Goal: Transaction & Acquisition: Purchase product/service

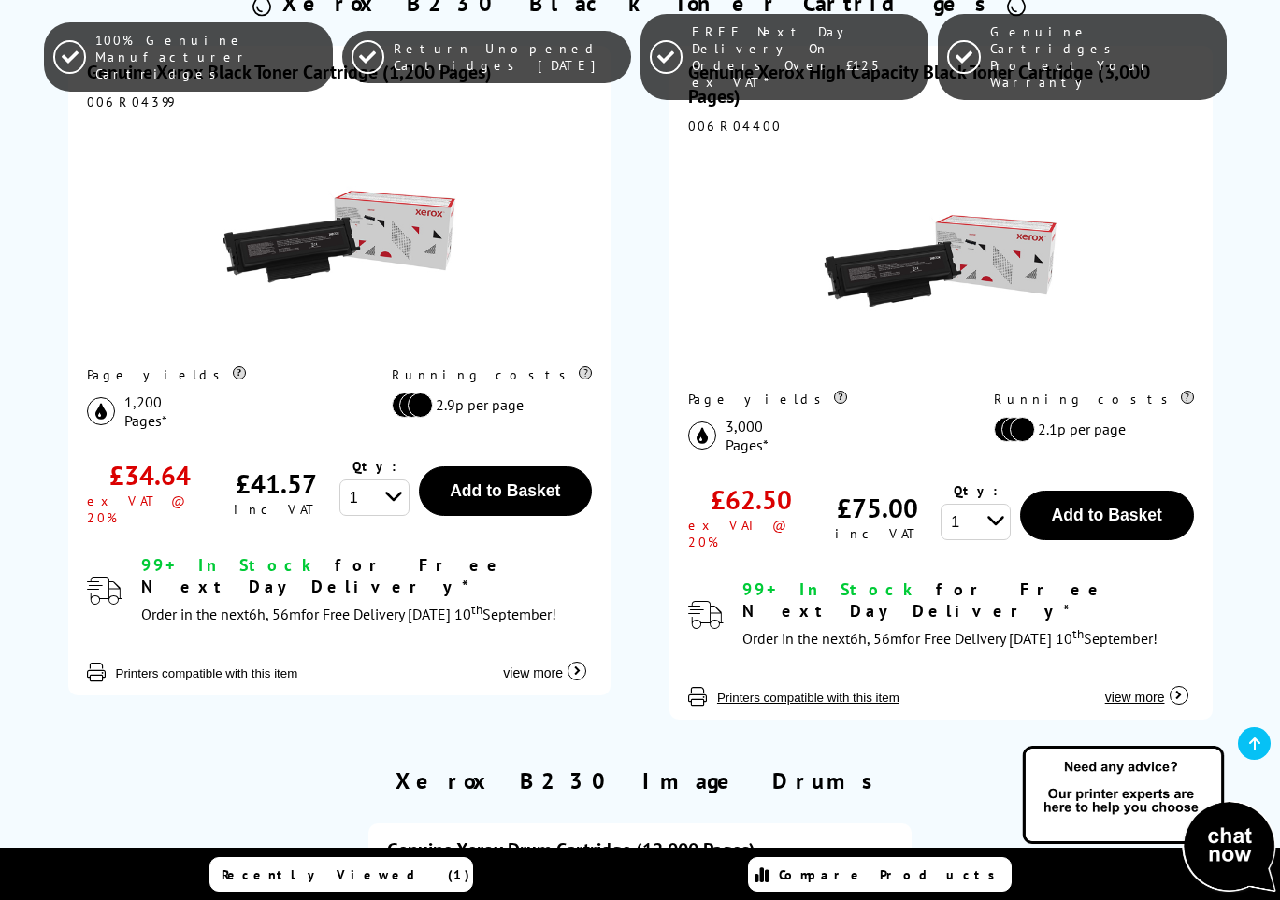
scroll to position [527, 0]
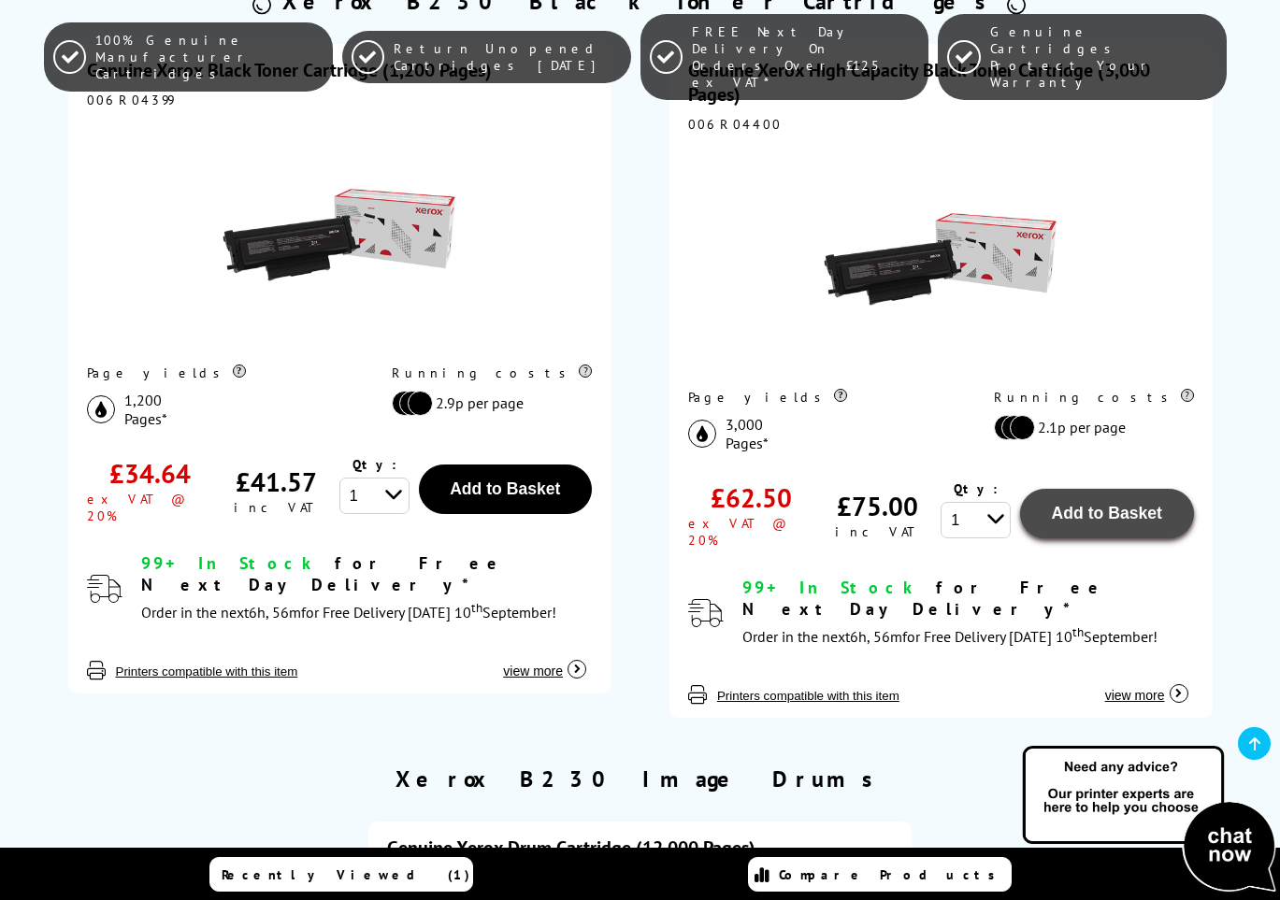
click at [1102, 515] on span "Add to Basket" at bounding box center [1107, 513] width 110 height 19
click at [1086, 73] on div "100% Genuine Manufacturer Cartridges Return Unopened Cartridges Within 6 Months…" at bounding box center [640, 57] width 1280 height 114
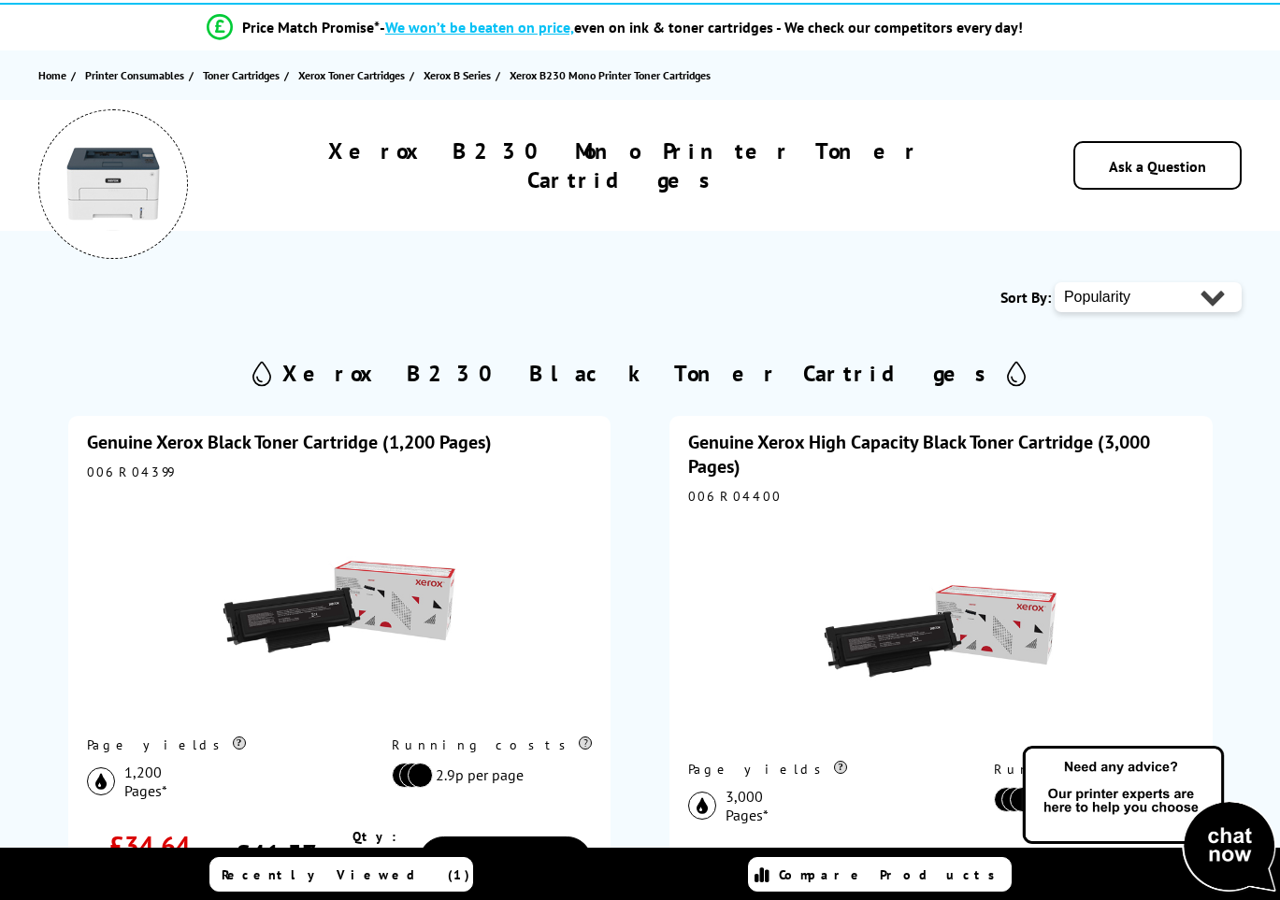
scroll to position [0, 0]
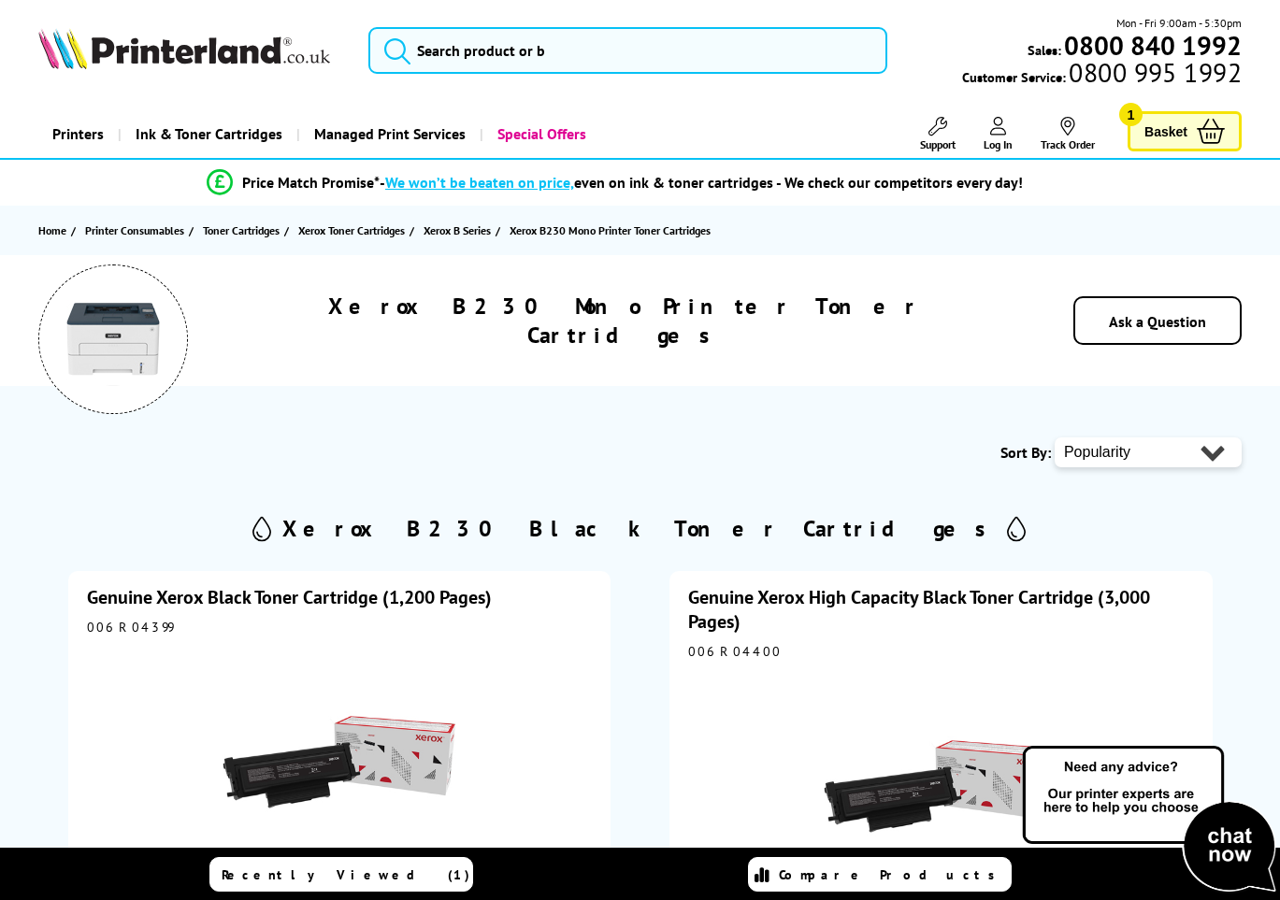
click at [1177, 130] on span "Basket" at bounding box center [1165, 131] width 43 height 25
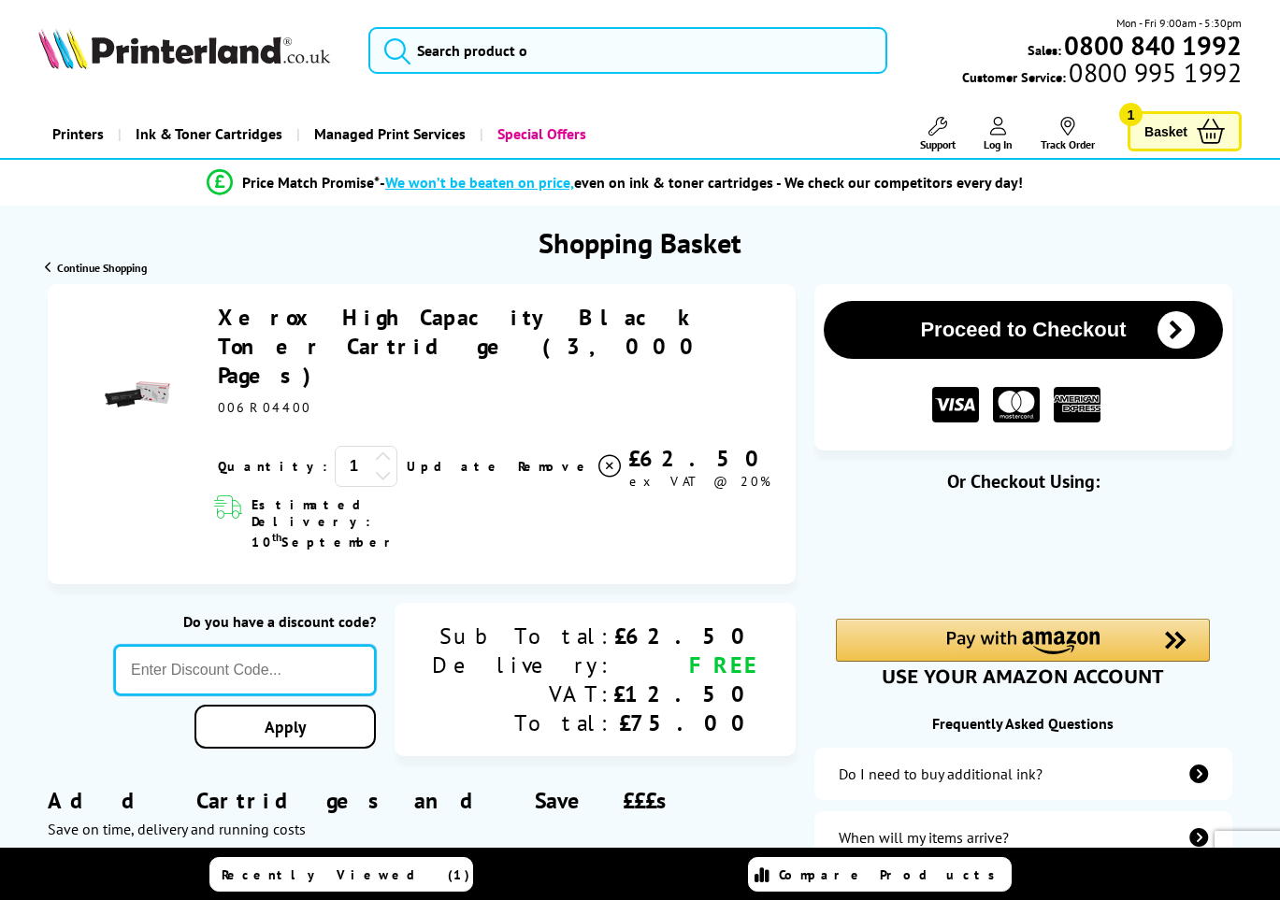
click at [376, 645] on input "text" at bounding box center [245, 670] width 262 height 50
type input "BROWSE10"
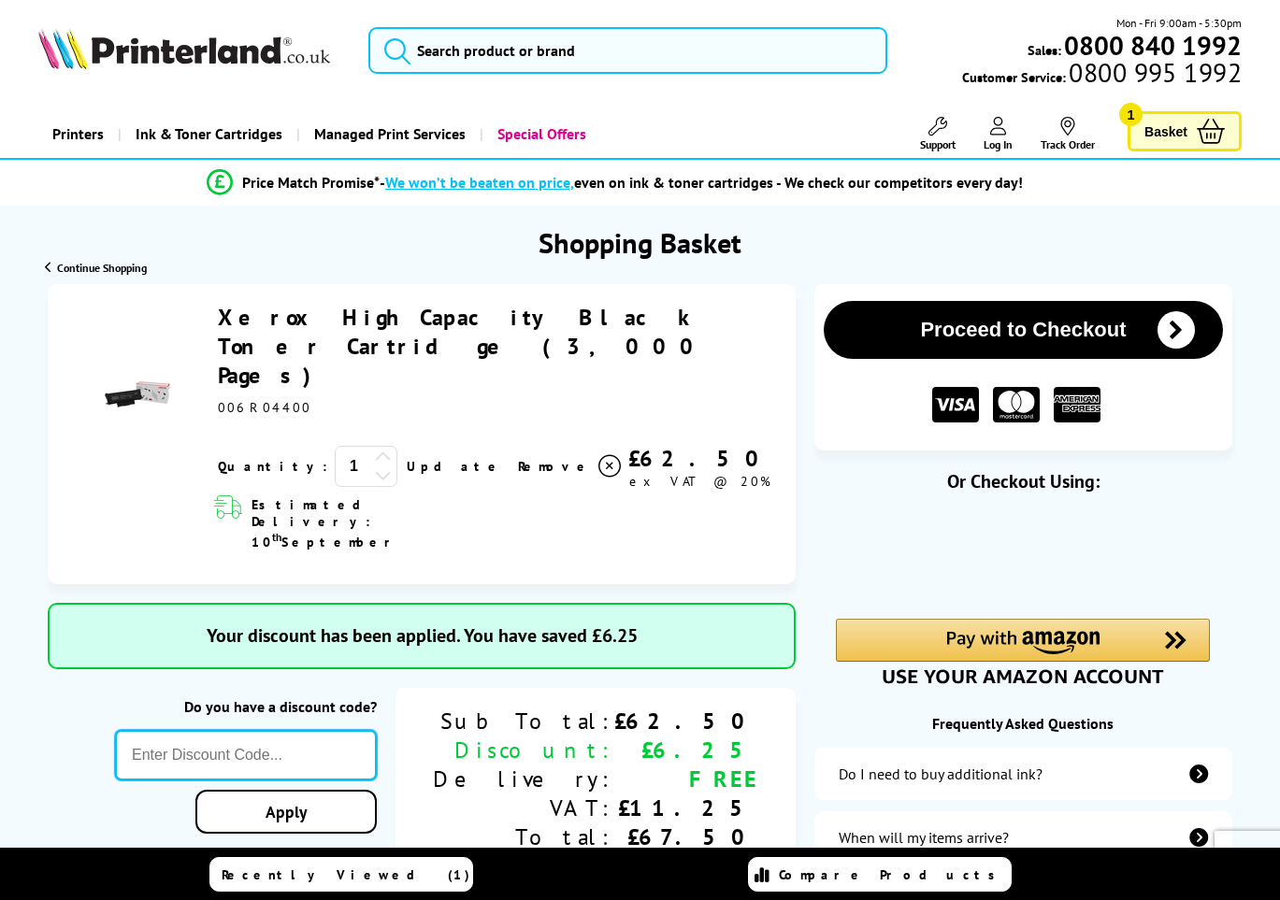
click at [377, 730] on input "text" at bounding box center [246, 755] width 262 height 50
type input "BROWSE10"
click at [439, 742] on div "Proceed to Checkout Shopping Basket ex VAT @ 20% 1 Update ex VAT @ 20%" at bounding box center [640, 848] width 1280 height 1129
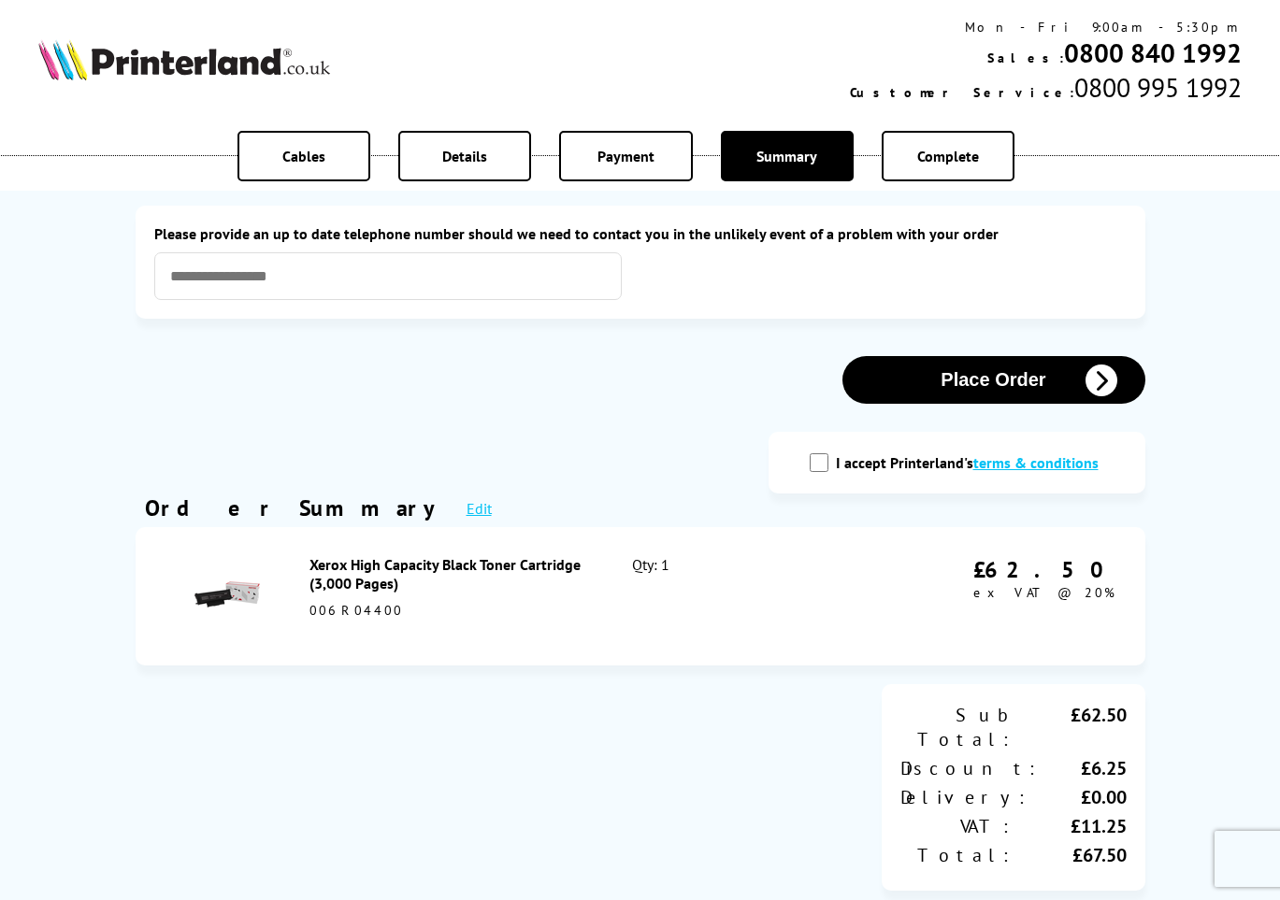
drag, startPoint x: 821, startPoint y: 462, endPoint x: 796, endPoint y: 526, distance: 69.3
click at [821, 462] on input "I accept Printerland's terms & conditions" at bounding box center [819, 462] width 19 height 19
checkbox input "true"
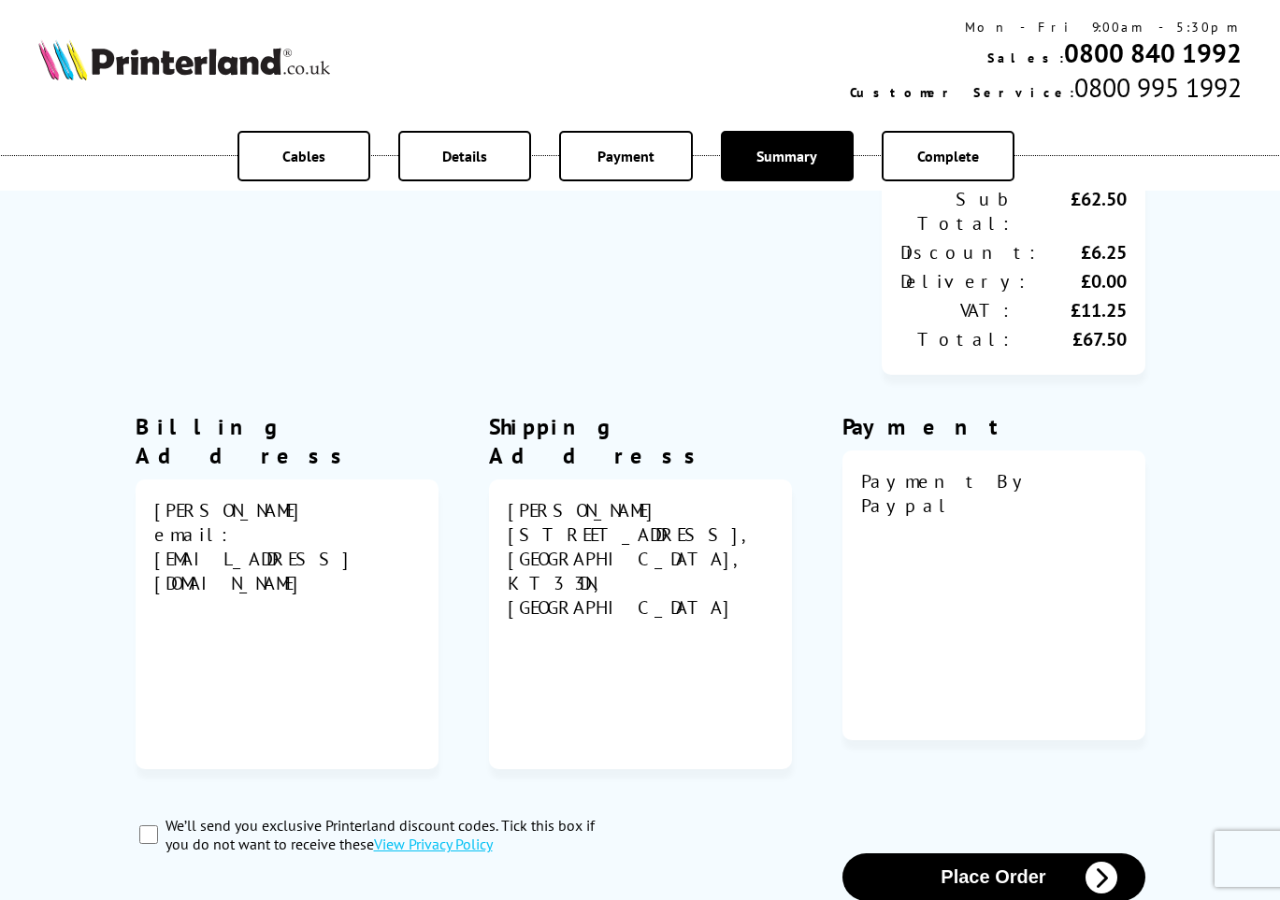
scroll to position [512, 0]
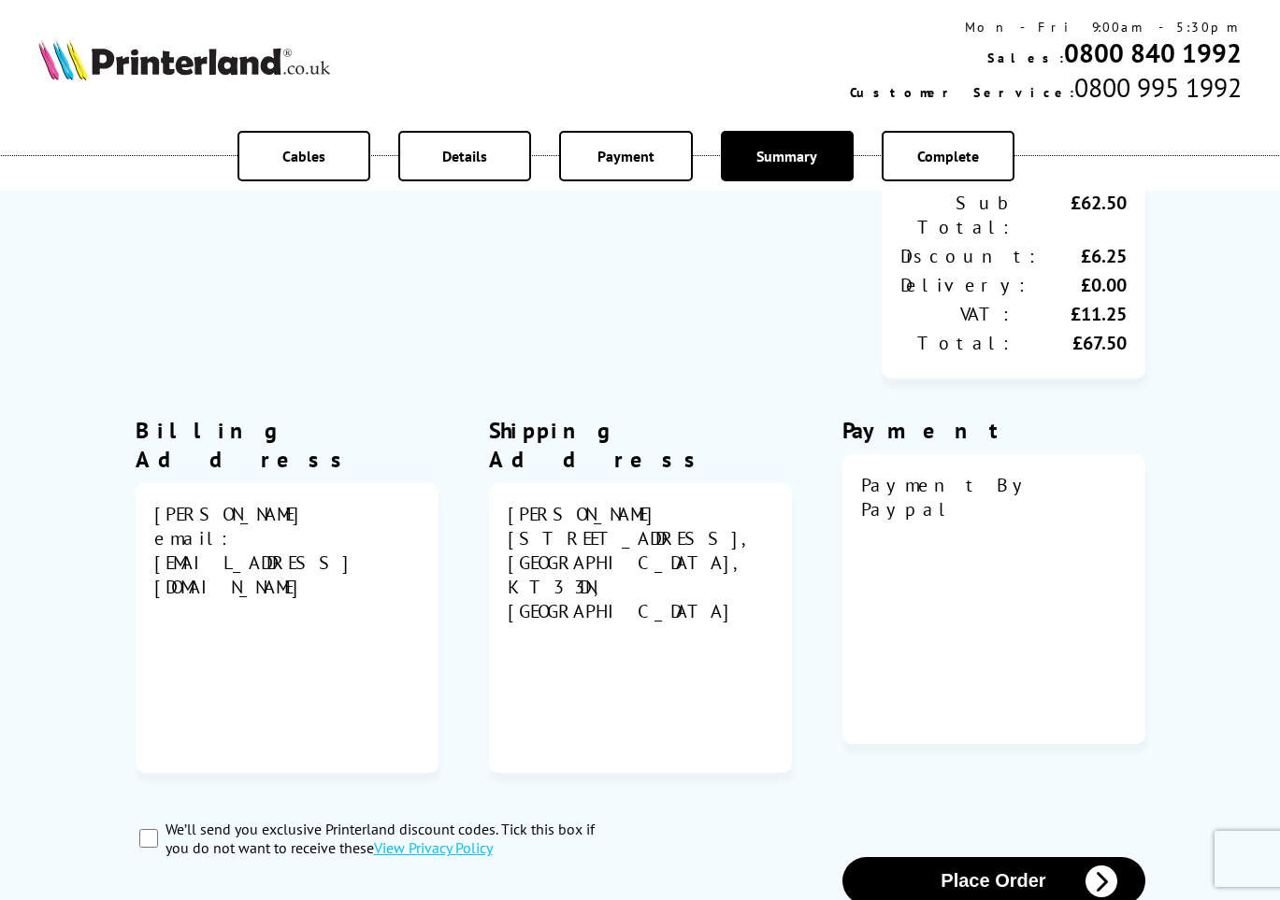
click at [986, 857] on button "Place Order" at bounding box center [993, 881] width 303 height 48
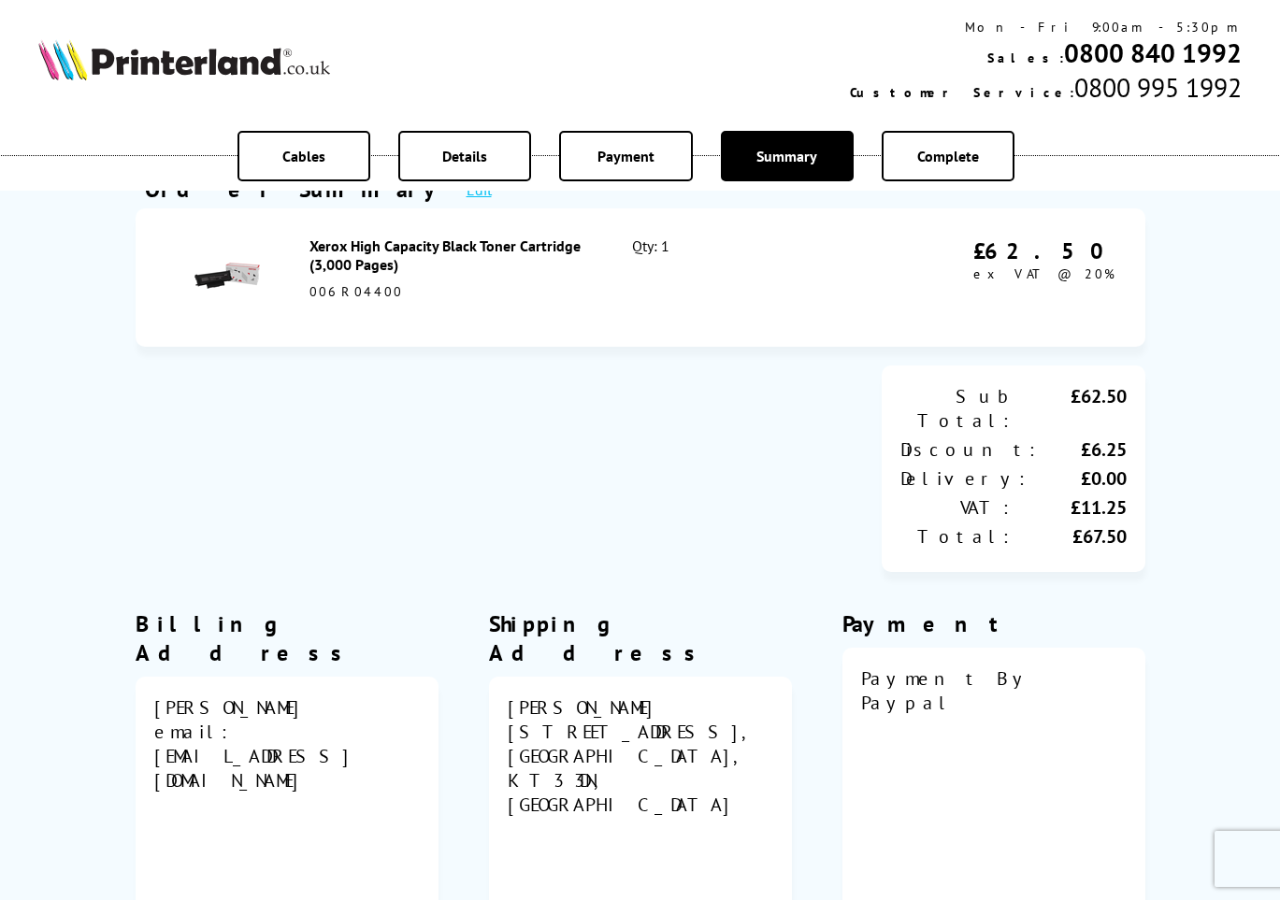
scroll to position [22, 0]
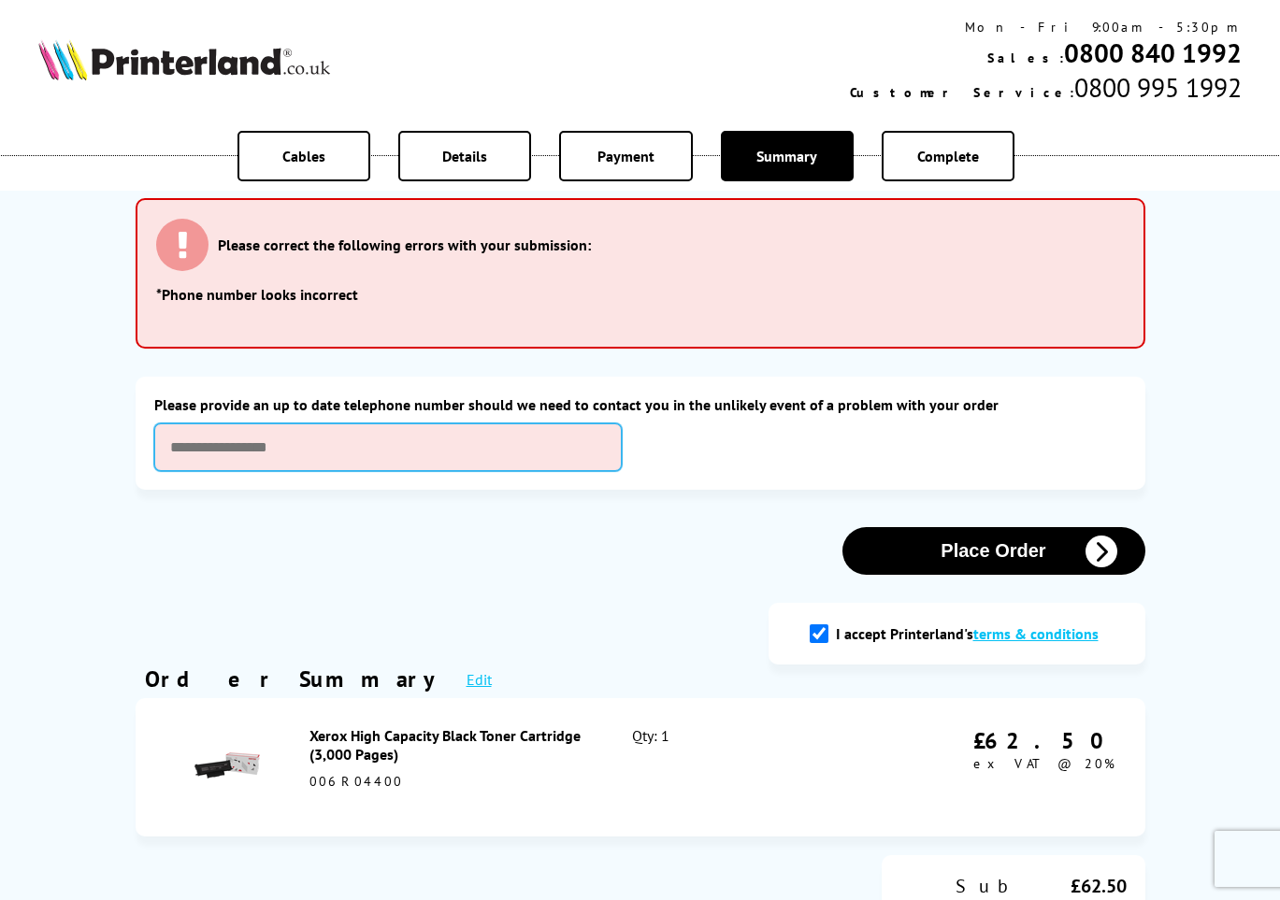
click at [264, 451] on input "text" at bounding box center [388, 448] width 468 height 48
type input "**********"
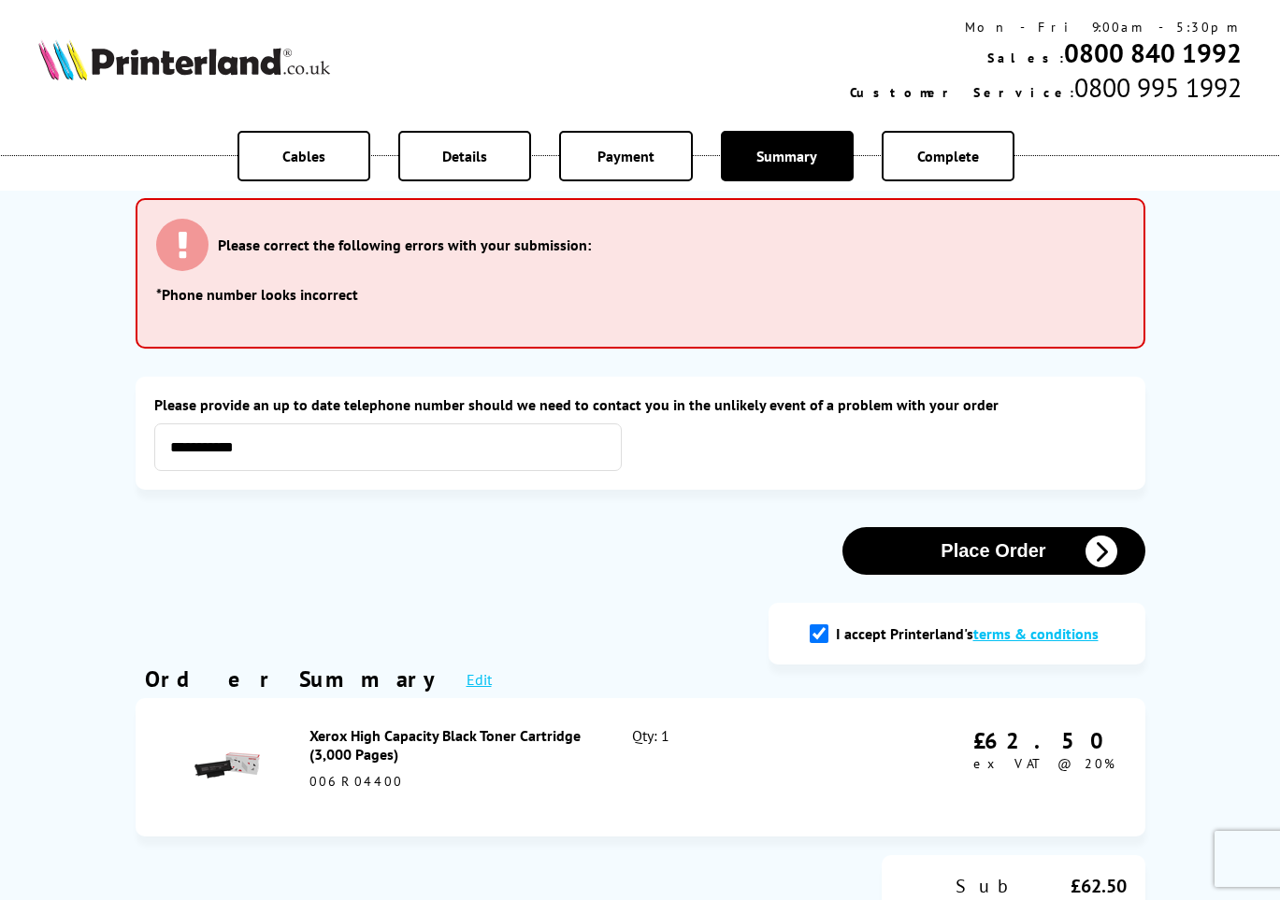
click at [935, 549] on button "Place Order" at bounding box center [993, 551] width 303 height 48
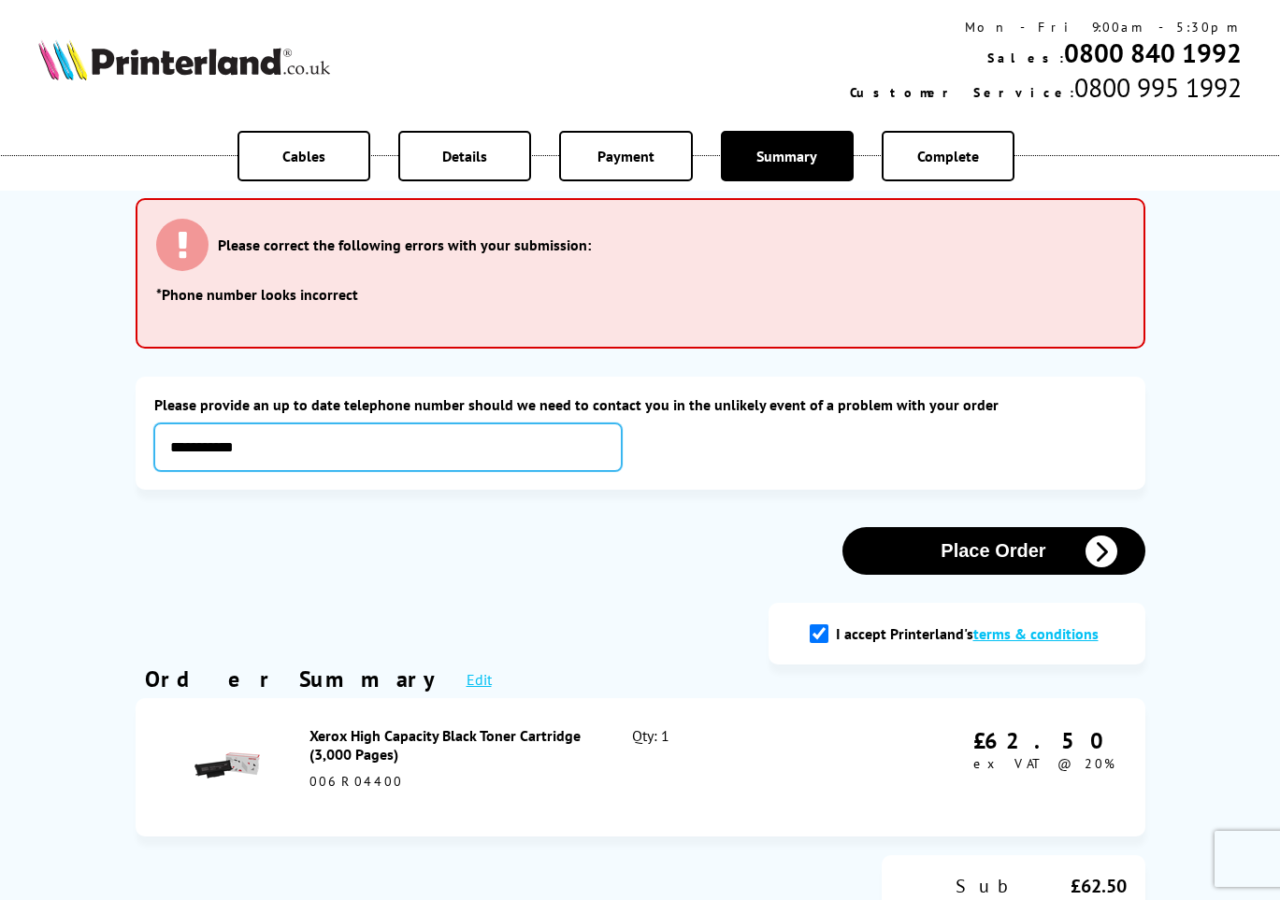
click at [370, 452] on input "**********" at bounding box center [388, 448] width 468 height 48
